Goal: Transaction & Acquisition: Download file/media

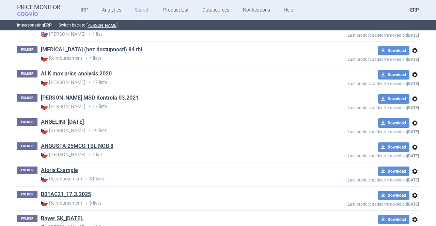
scroll to position [68, 0]
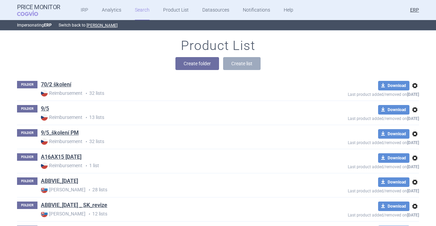
click at [293, 50] on div "Product List Create folder Create list" at bounding box center [217, 57] width 429 height 39
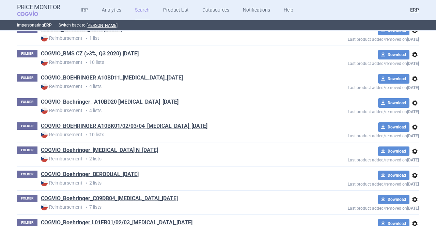
scroll to position [8777, 0]
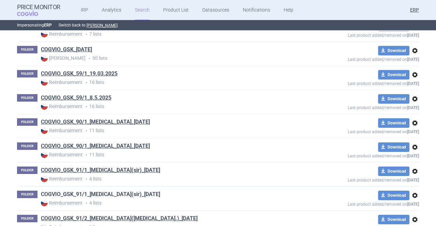
click at [139, 191] on link "COGVIO_GSK_91/1_[MEDICAL_DATA](sir)_[DATE]" at bounding box center [100, 194] width 119 height 7
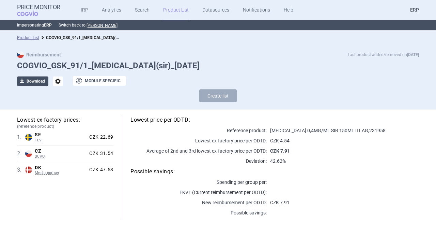
click at [17, 85] on span "download" at bounding box center [22, 82] width 10 height 10
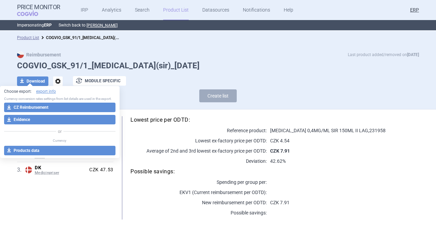
select select "EUR"
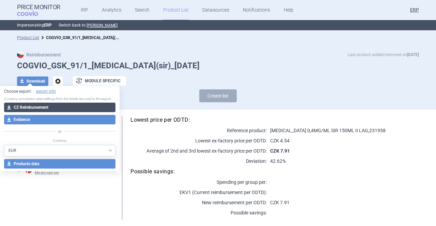
click at [31, 106] on button "download CZ Reimbursement" at bounding box center [59, 108] width 111 height 10
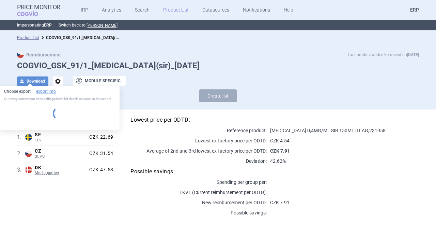
select select "EUR"
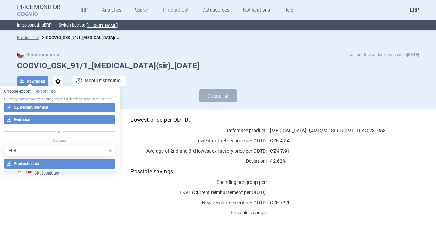
click at [179, 15] on link "Product List" at bounding box center [176, 10] width 26 height 20
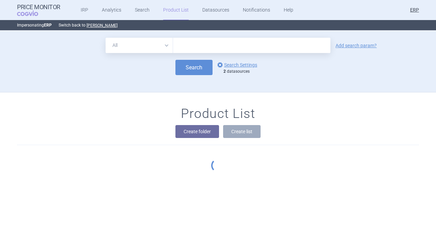
click at [341, 62] on section "All Brand Name ATC Company Active Substance Country Newer than Add search param…" at bounding box center [218, 128] width 436 height 195
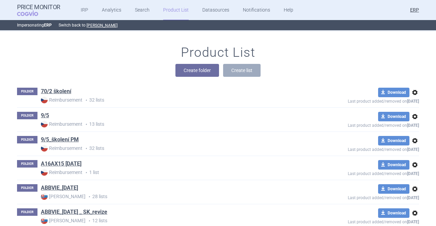
scroll to position [8777, 0]
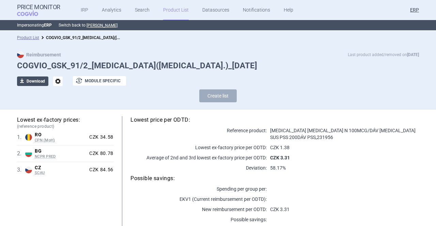
click at [37, 81] on button "download Download" at bounding box center [32, 82] width 31 height 10
select select "EUR"
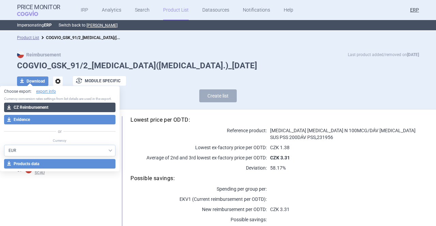
click at [46, 108] on button "download CZ Reimbursement" at bounding box center [59, 108] width 111 height 10
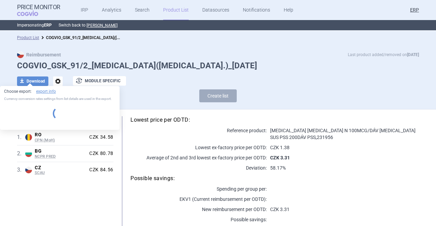
select select "EUR"
